Goal: Task Accomplishment & Management: Use online tool/utility

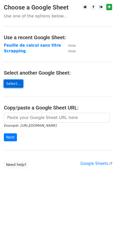
click at [12, 82] on link "Select..." at bounding box center [13, 84] width 19 height 8
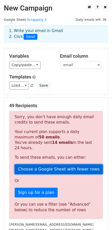
click at [55, 169] on link "Choose a Google Sheet with fewer rows" at bounding box center [59, 170] width 88 height 10
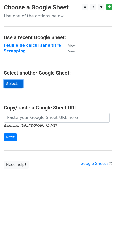
click at [14, 82] on link "Select..." at bounding box center [13, 84] width 19 height 8
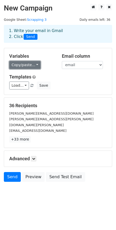
click at [33, 67] on link "Copy/paste..." at bounding box center [24, 65] width 31 height 8
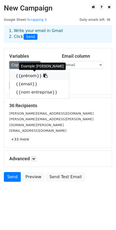
click at [43, 78] on icon at bounding box center [45, 76] width 4 height 4
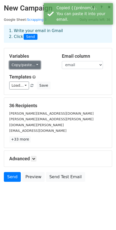
click at [32, 68] on link "Copy/paste..." at bounding box center [24, 65] width 31 height 8
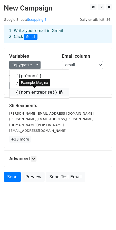
click at [59, 92] on icon at bounding box center [61, 92] width 4 height 4
